Goal: Task Accomplishment & Management: Manage account settings

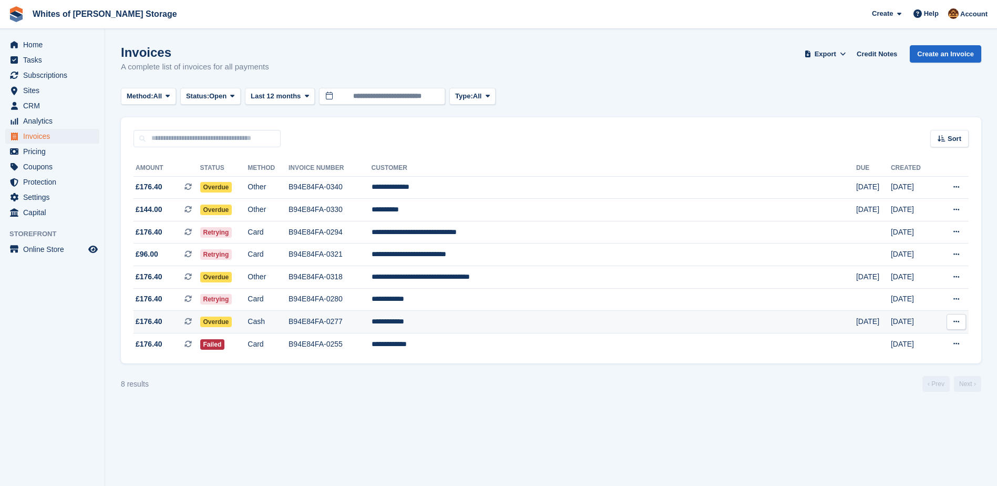
click at [371, 318] on td "B94E84FA-0277" at bounding box center [329, 322] width 83 height 23
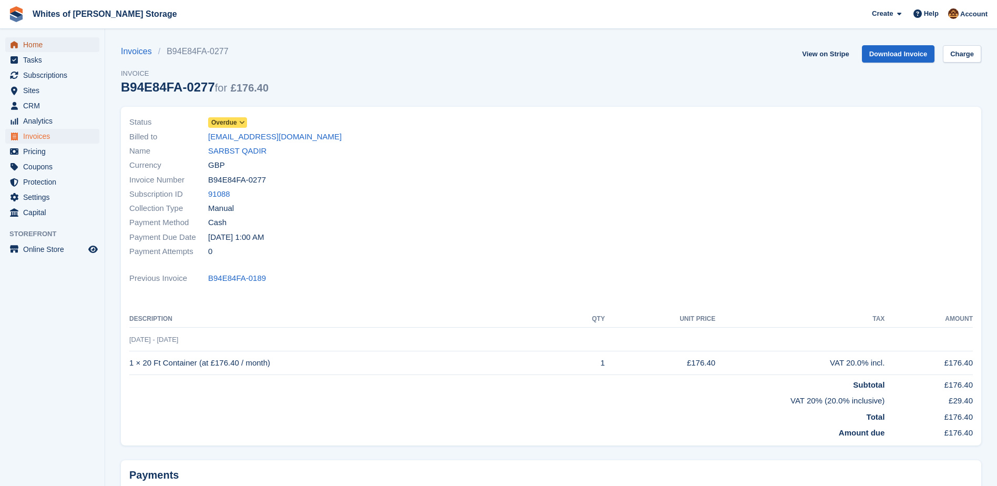
drag, startPoint x: 42, startPoint y: 46, endPoint x: 195, endPoint y: 243, distance: 249.3
click at [42, 46] on span "Home" at bounding box center [54, 44] width 63 height 15
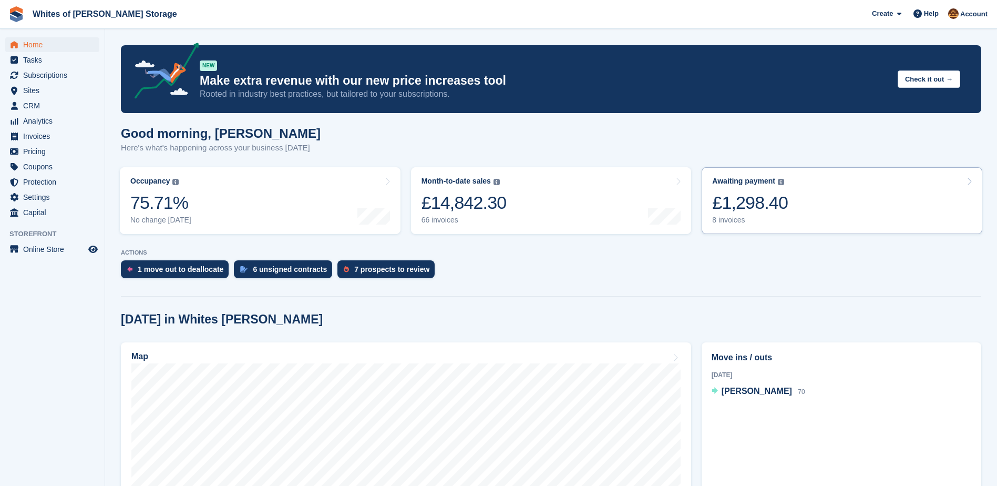
click at [736, 195] on div "£1,298.40" at bounding box center [750, 203] width 76 height 22
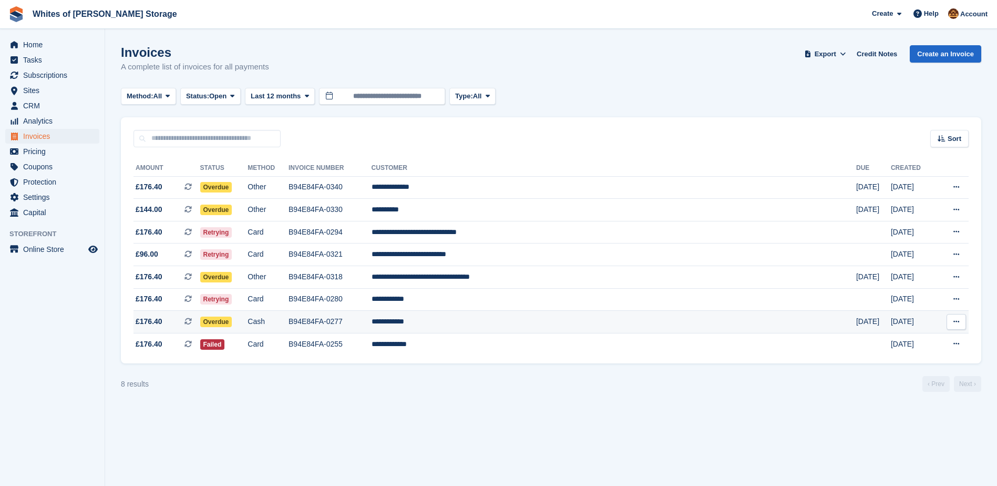
click at [371, 319] on td "B94E84FA-0277" at bounding box center [329, 322] width 83 height 23
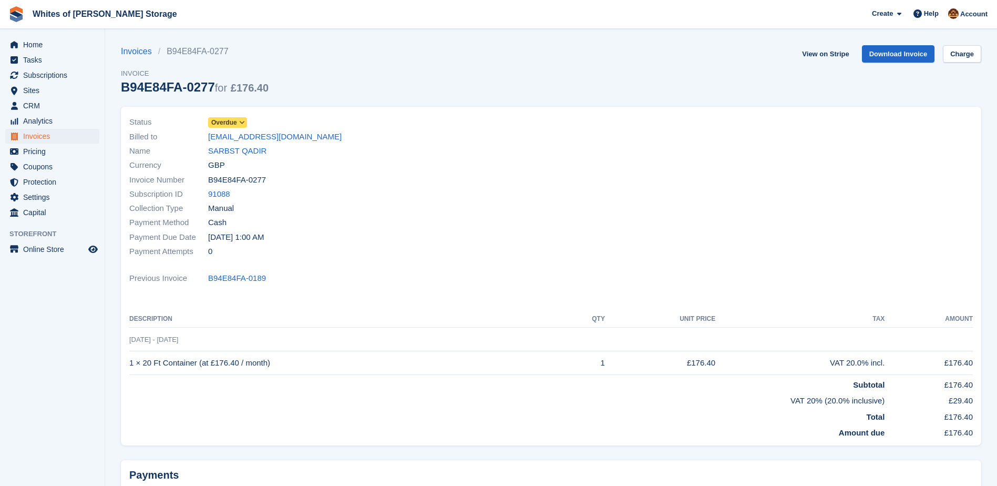
click at [241, 121] on icon at bounding box center [242, 122] width 6 height 6
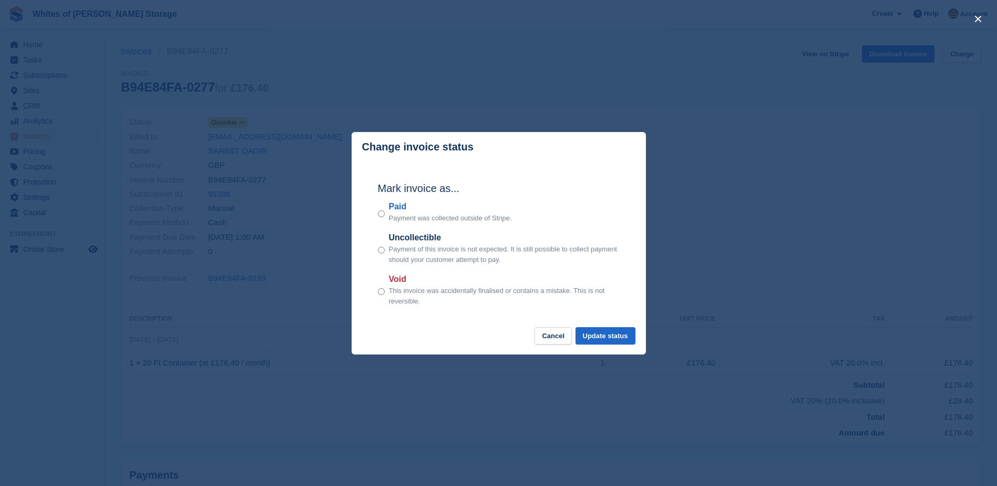
click at [386, 216] on div "Paid Payment was collected outside of Stripe." at bounding box center [499, 211] width 242 height 23
click at [614, 338] on button "Update status" at bounding box center [605, 335] width 60 height 17
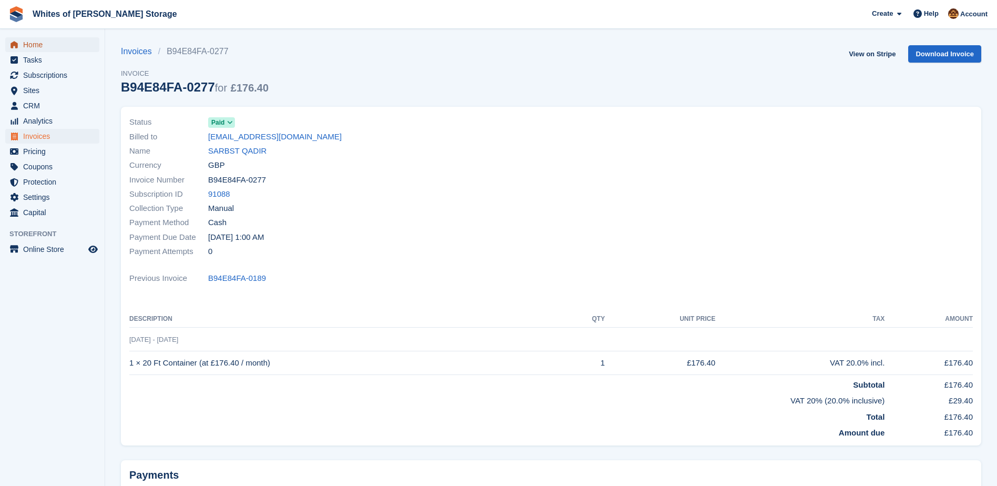
click at [34, 48] on span "Home" at bounding box center [54, 44] width 63 height 15
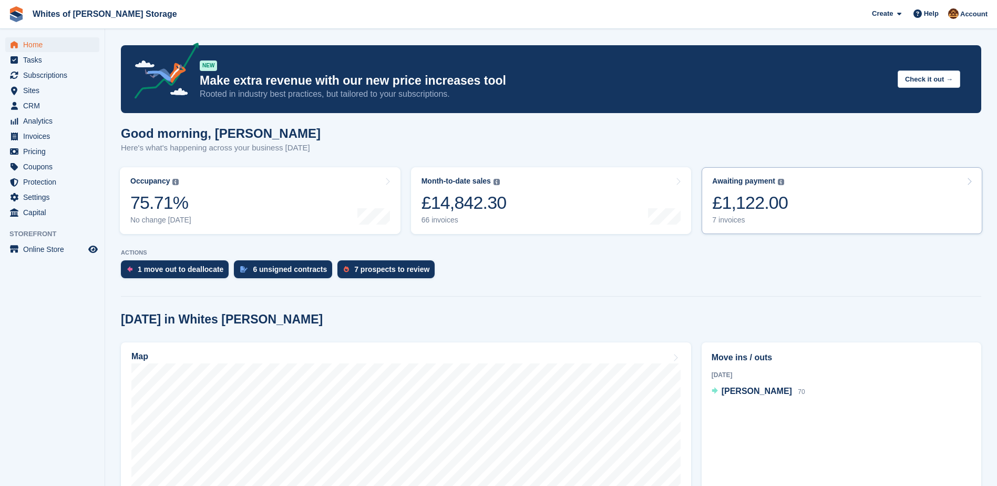
click at [746, 187] on div "Awaiting payment The total outstanding balance on all open invoices. £1,122.00 …" at bounding box center [750, 201] width 76 height 48
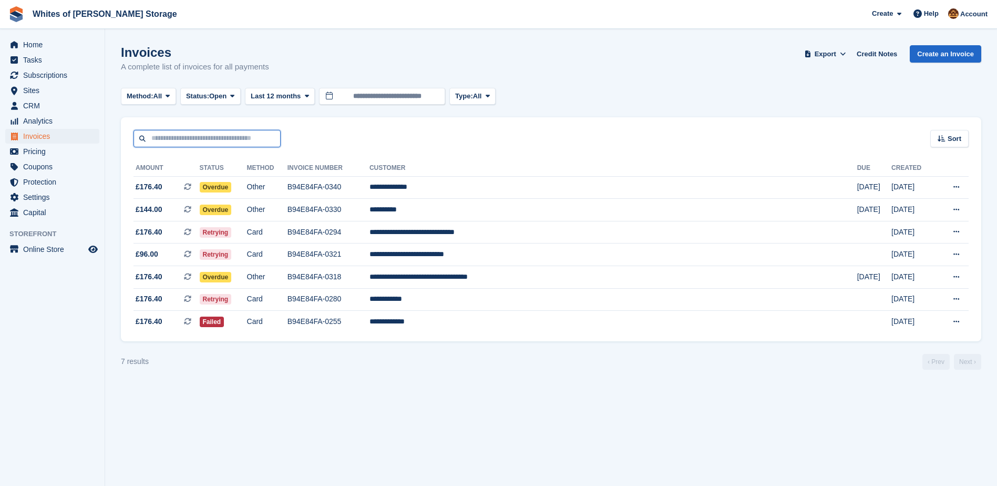
click at [174, 136] on input "text" at bounding box center [206, 138] width 147 height 17
type input "****"
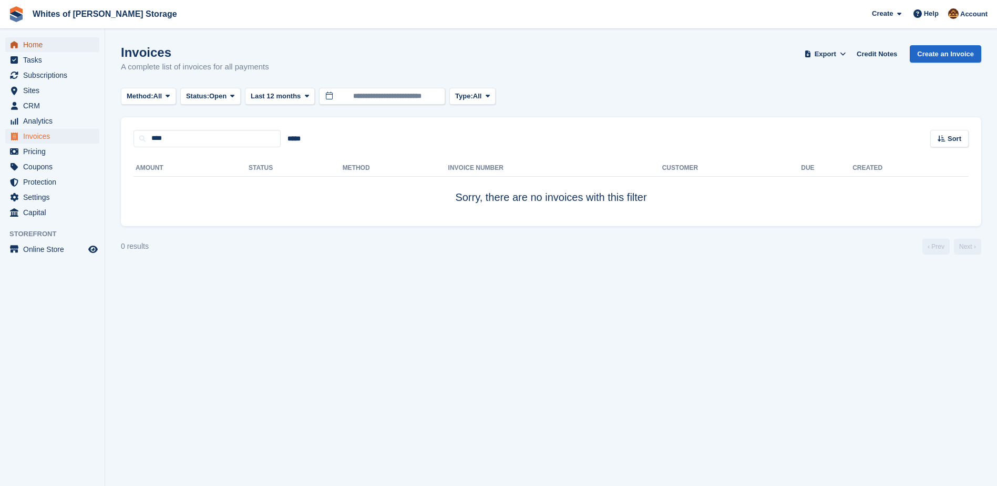
click at [42, 44] on span "Home" at bounding box center [54, 44] width 63 height 15
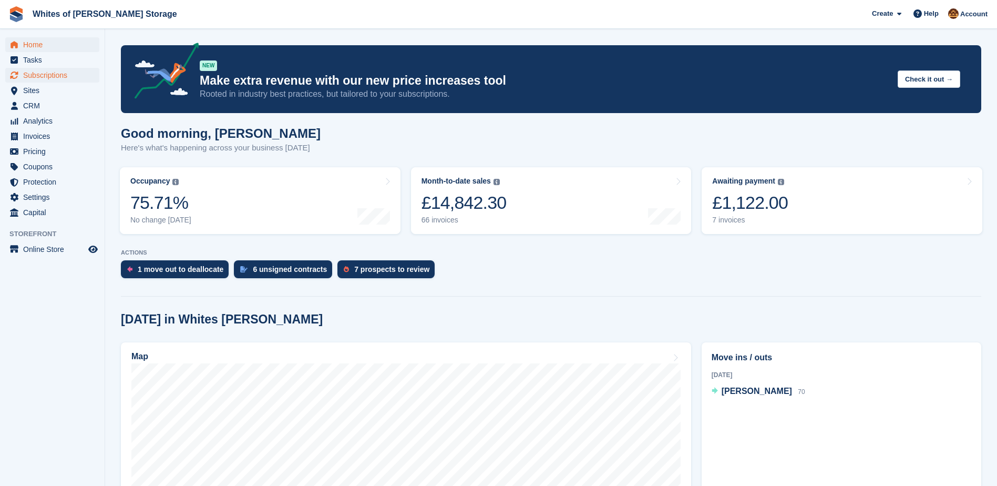
click at [59, 77] on span "Subscriptions" at bounding box center [54, 75] width 63 height 15
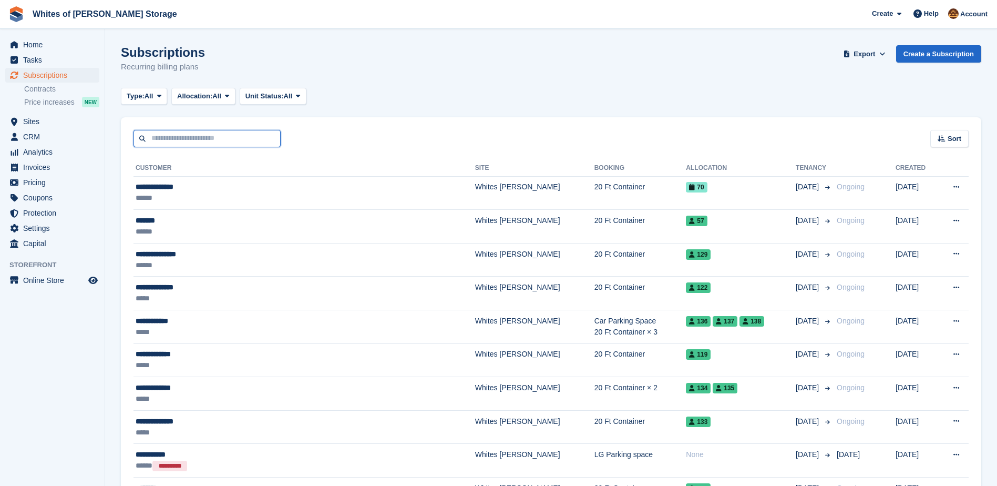
click at [161, 134] on input "text" at bounding box center [206, 138] width 147 height 17
type input "****"
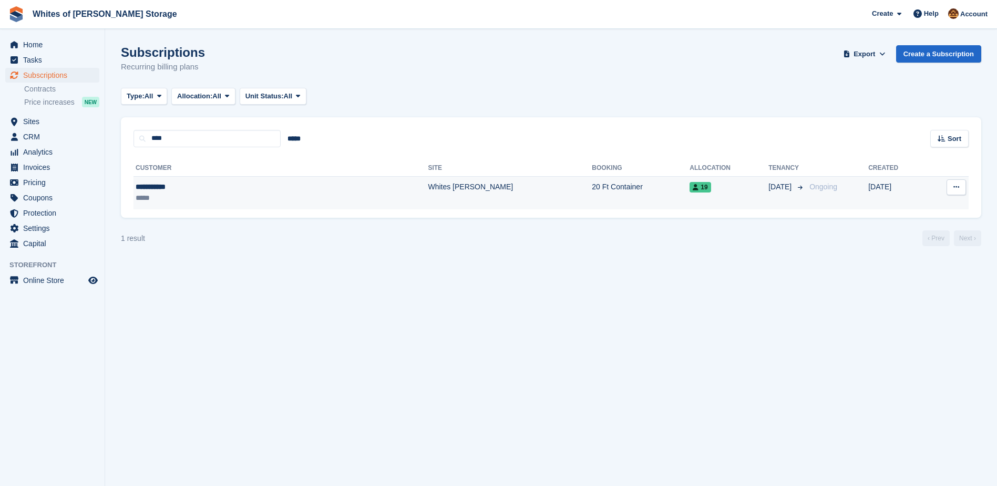
click at [592, 188] on td "20 Ft Container" at bounding box center [641, 192] width 98 height 33
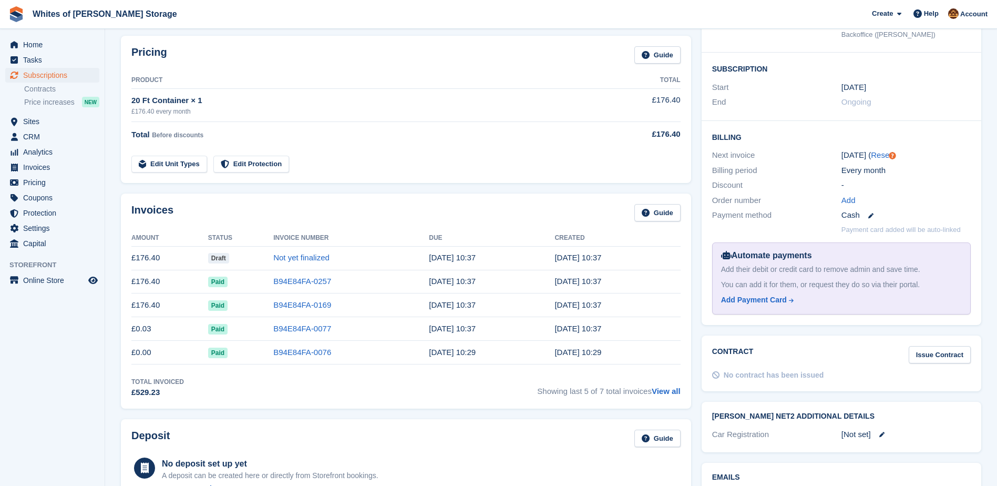
scroll to position [158, 0]
click at [319, 257] on link "Not yet finalized" at bounding box center [301, 256] width 56 height 9
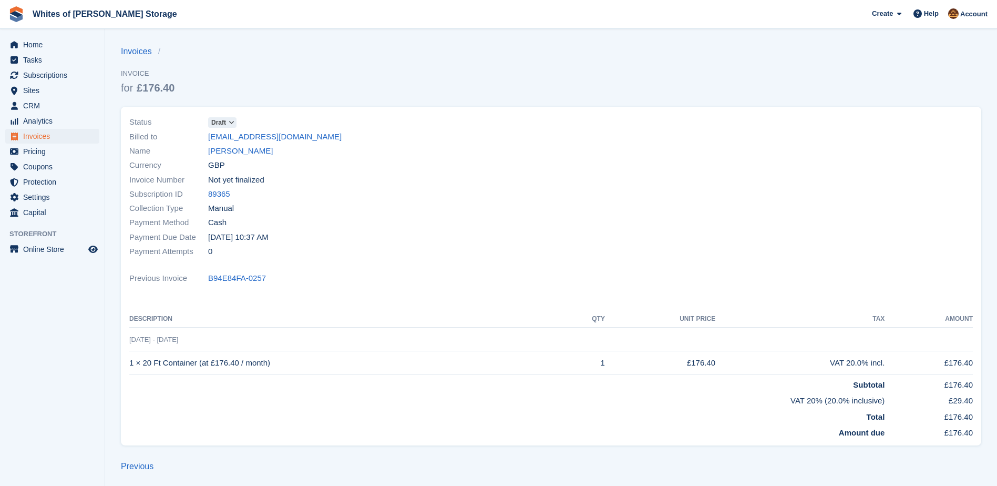
scroll to position [3, 0]
